Goal: Task Accomplishment & Management: Use online tool/utility

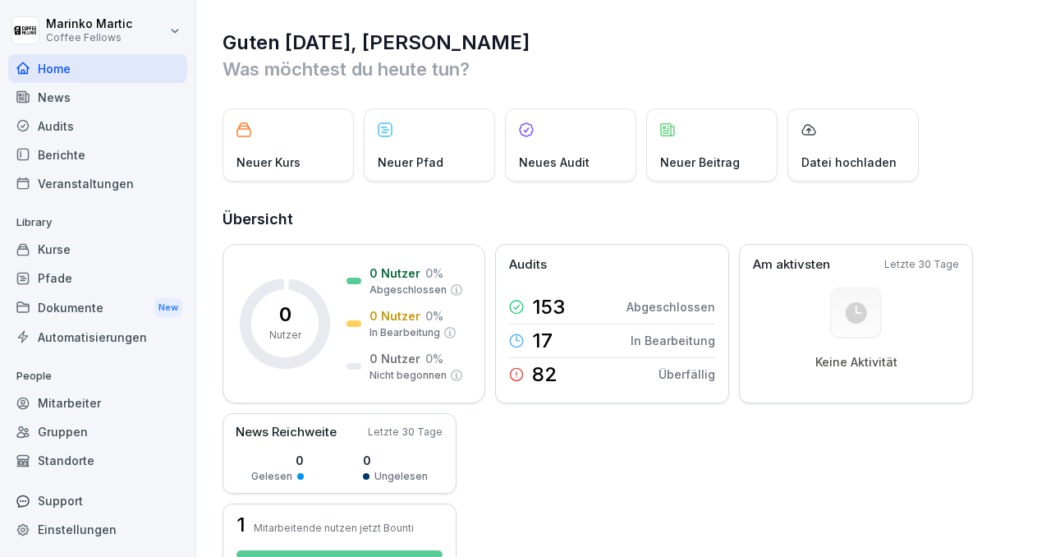
click at [61, 128] on div "Audits" at bounding box center [97, 126] width 179 height 29
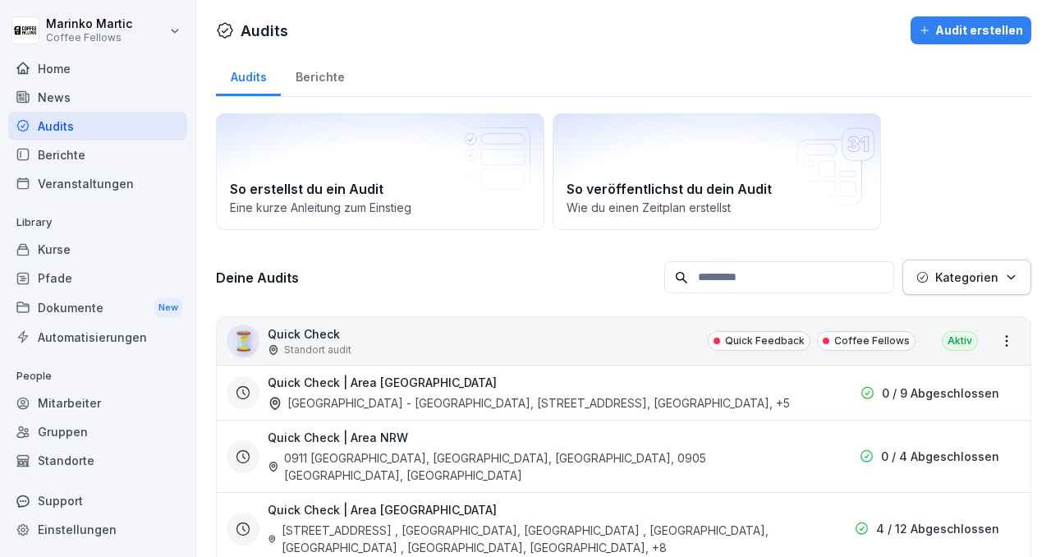
click at [322, 74] on div "Berichte" at bounding box center [320, 75] width 78 height 42
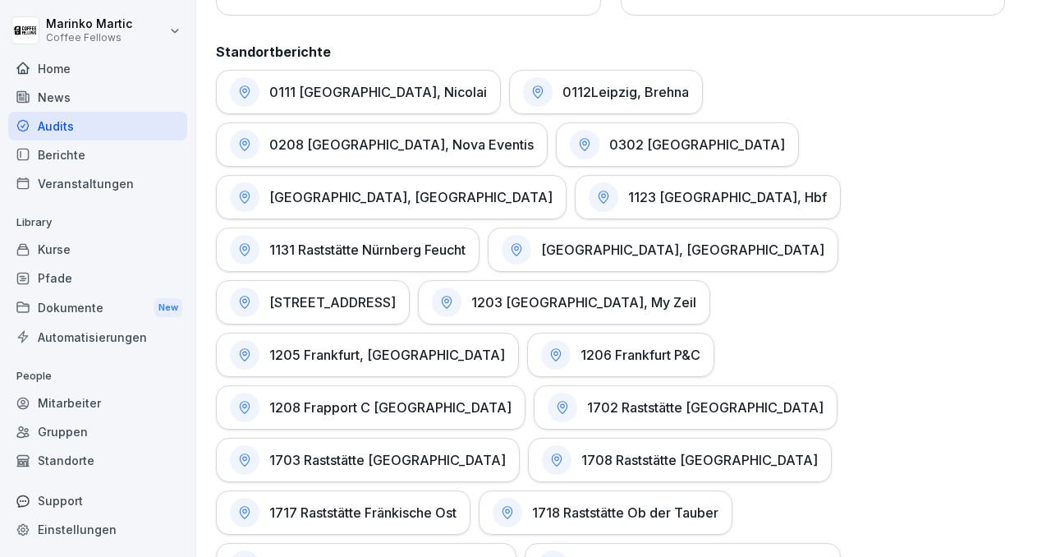
scroll to position [809, 0]
click at [835, 175] on div "1123 [GEOGRAPHIC_DATA], Hbf" at bounding box center [708, 197] width 266 height 44
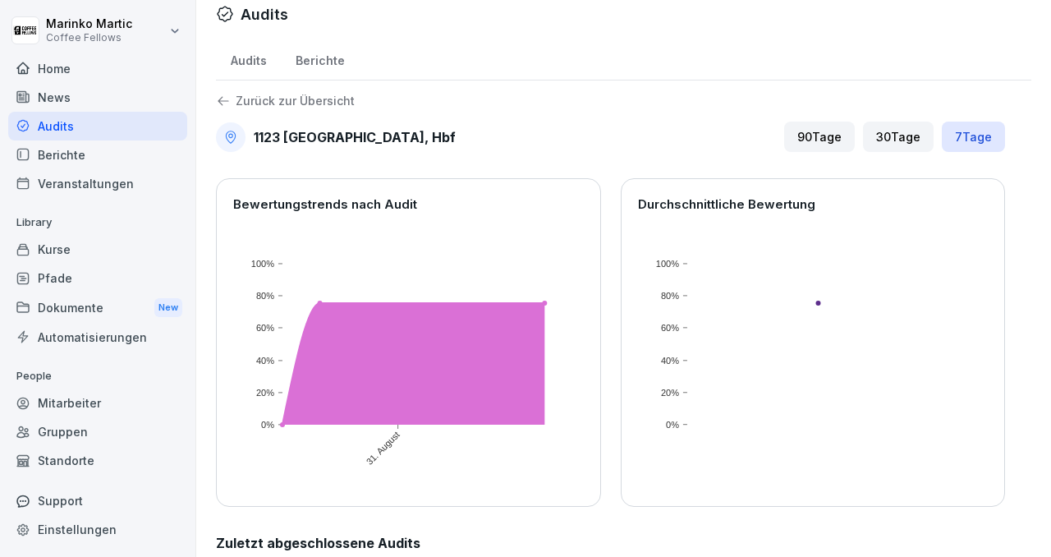
scroll to position [102, 0]
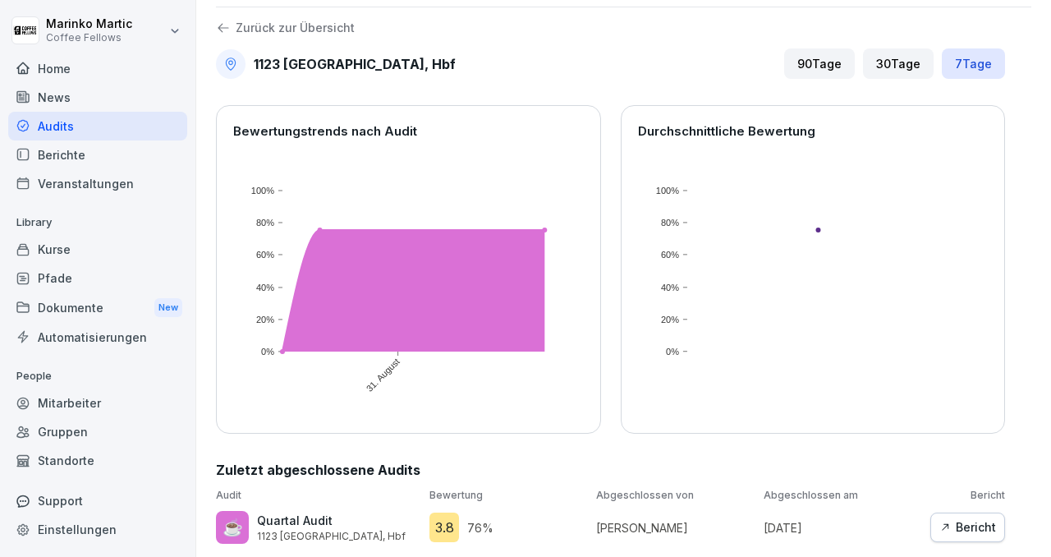
click at [850, 518] on div "Bericht" at bounding box center [967, 527] width 57 height 18
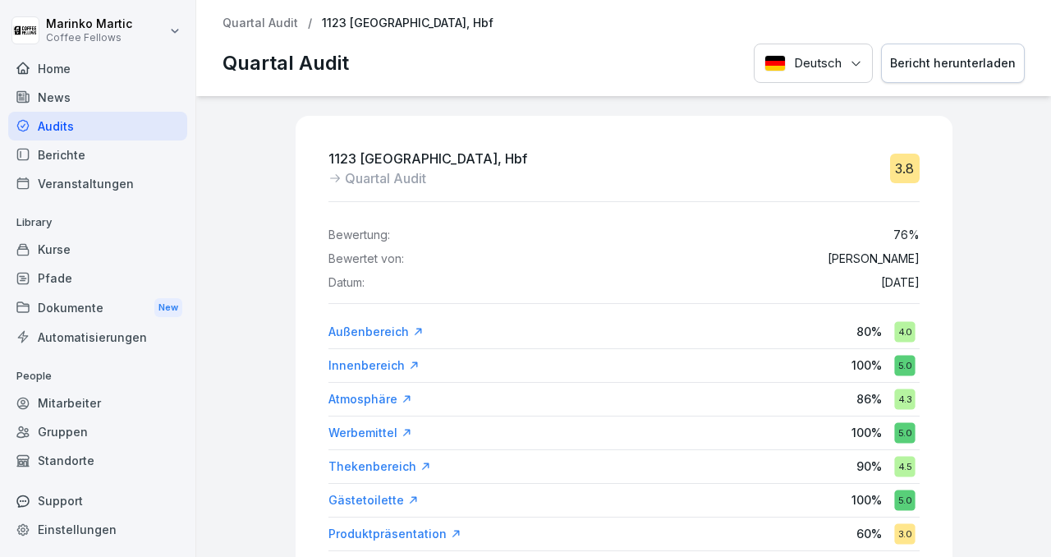
click at [850, 61] on div "Bericht herunterladen" at bounding box center [953, 63] width 126 height 18
